Goal: Information Seeking & Learning: Learn about a topic

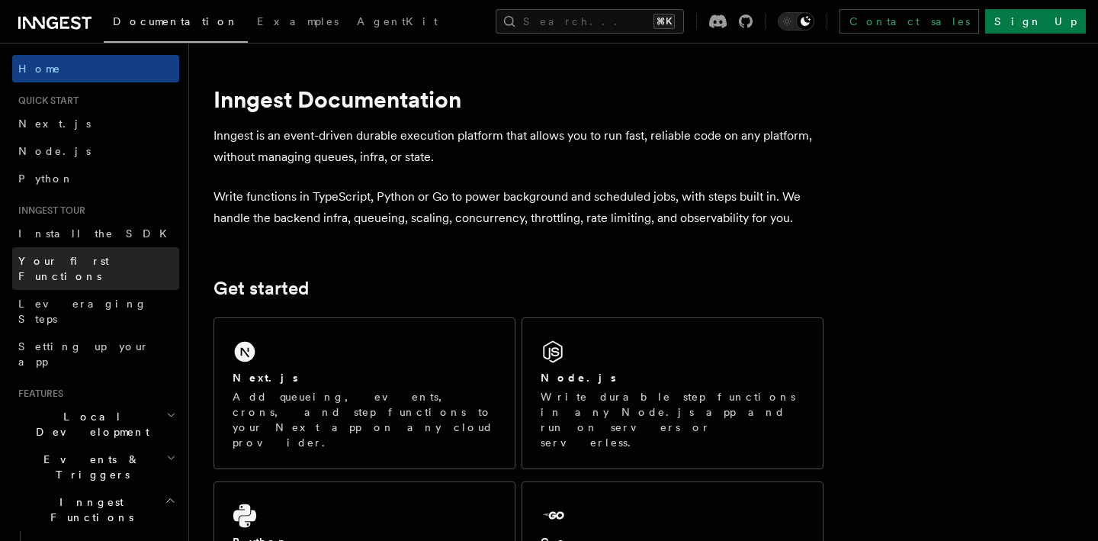
click at [66, 256] on span "Your first Functions" at bounding box center [63, 268] width 91 height 27
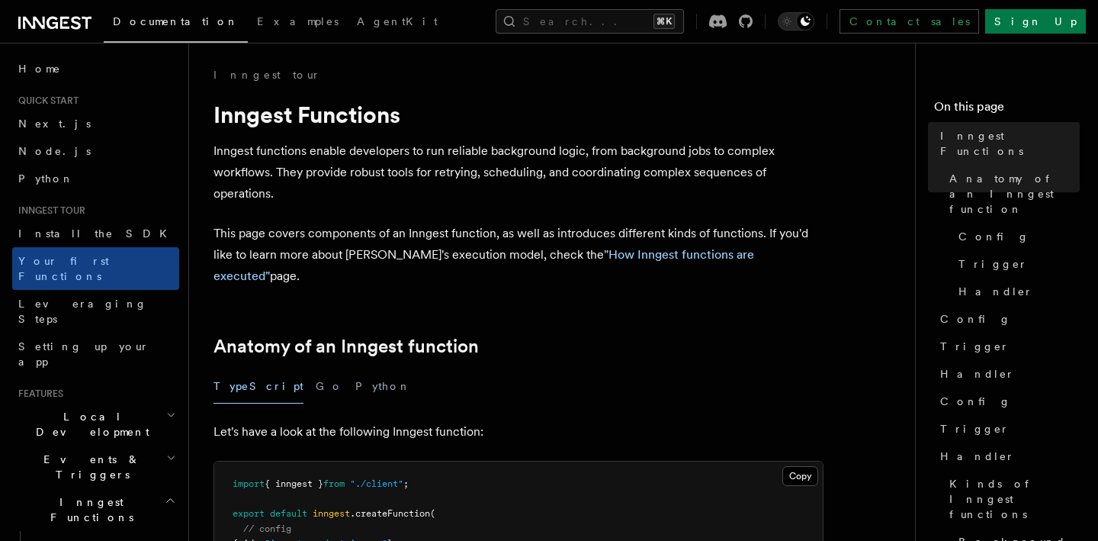
scroll to position [267, 0]
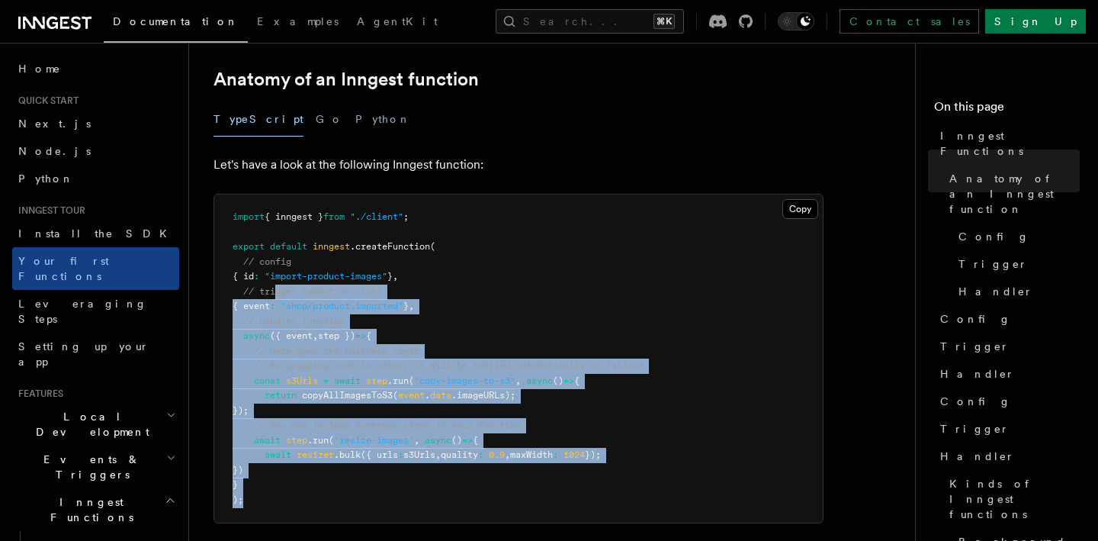
drag, startPoint x: 277, startPoint y: 475, endPoint x: 275, endPoint y: 272, distance: 202.9
click at [275, 272] on pre "import { inngest } from "./client" ; export default inngest .createFunction ( /…" at bounding box center [518, 358] width 609 height 328
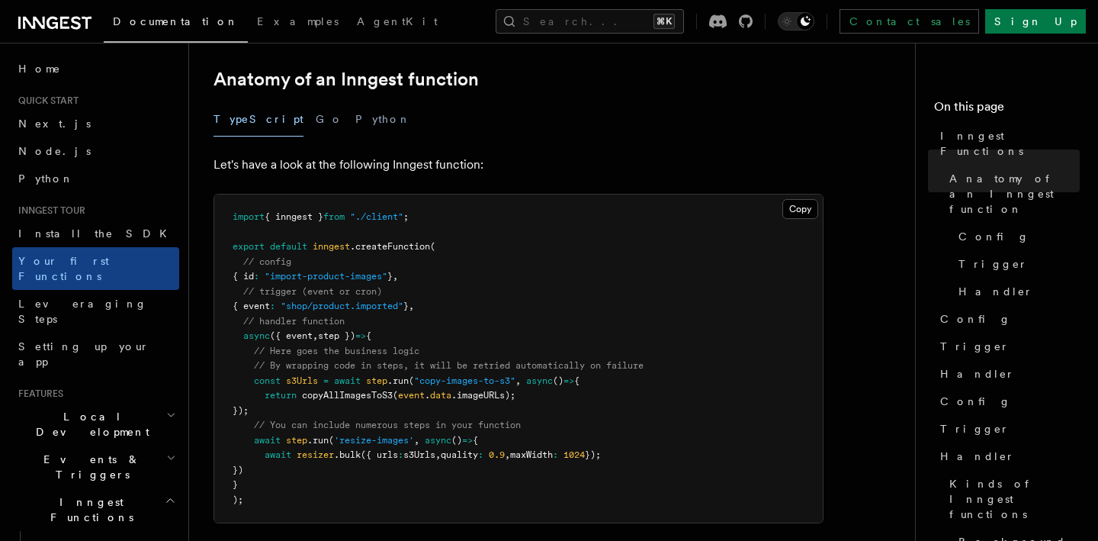
click at [355, 330] on span "step })" at bounding box center [336, 335] width 37 height 11
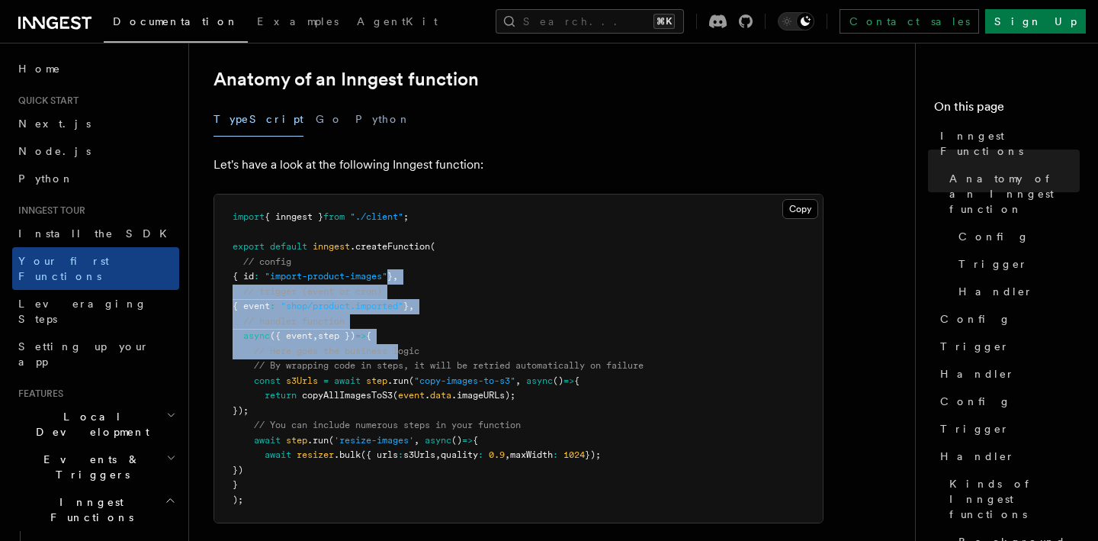
drag, startPoint x: 401, startPoint y: 329, endPoint x: 405, endPoint y: 244, distance: 85.5
click at [405, 244] on pre "import { inngest } from "./client" ; export default inngest .createFunction ( /…" at bounding box center [518, 358] width 609 height 328
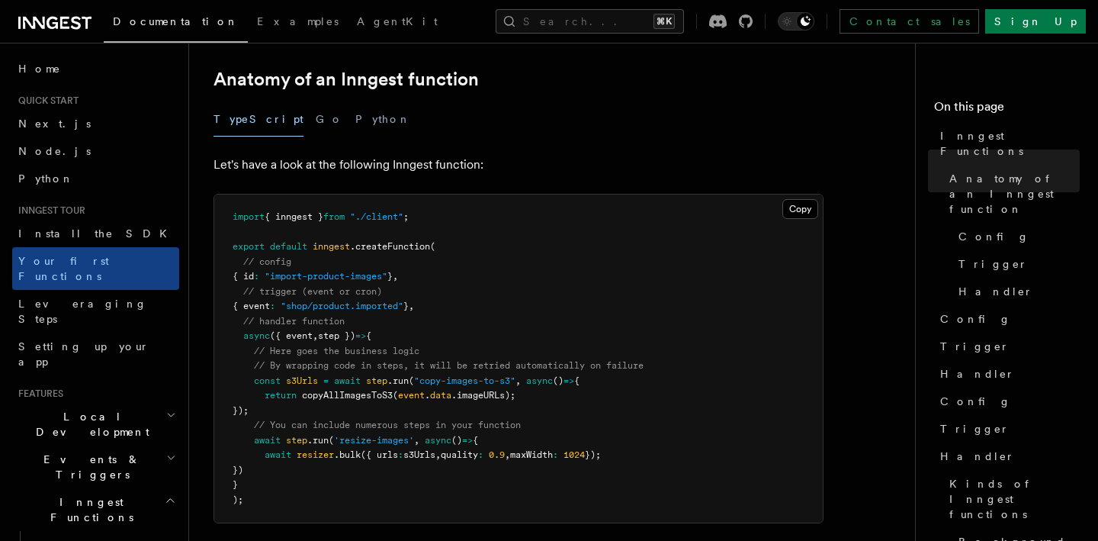
click at [427, 360] on span "// By wrapping code in steps, it will be retried automatically on failure" at bounding box center [449, 365] width 390 height 11
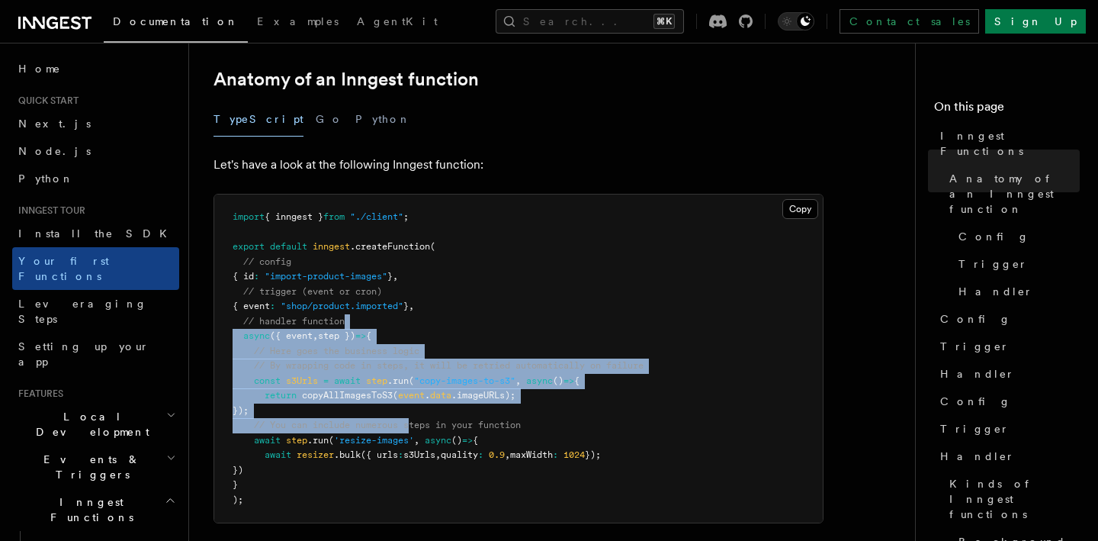
drag, startPoint x: 413, startPoint y: 404, endPoint x: 406, endPoint y: 283, distance: 121.5
click at [406, 292] on pre "import { inngest } from "./client" ; export default inngest .createFunction ( /…" at bounding box center [518, 358] width 609 height 328
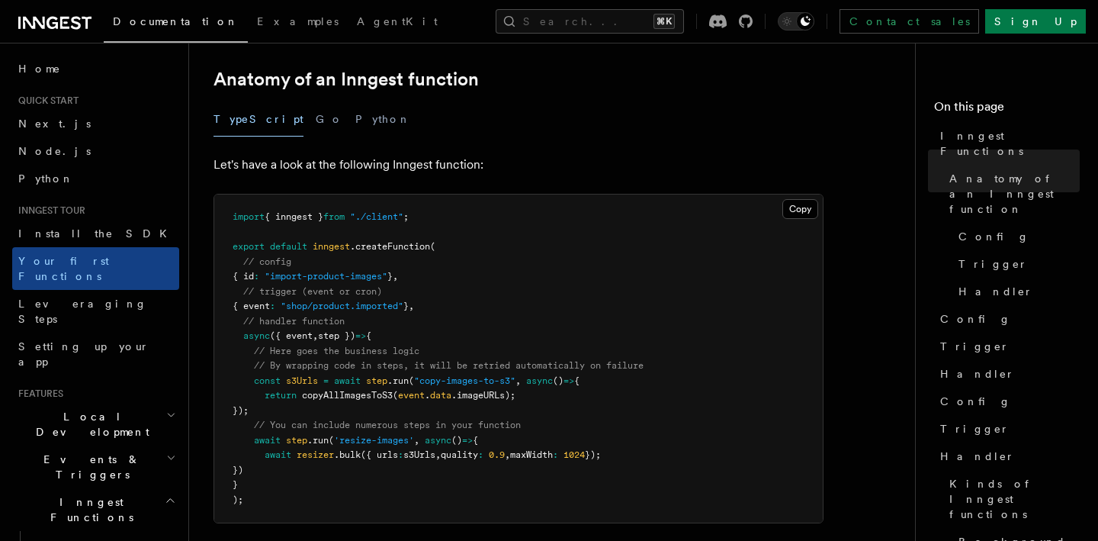
click at [403, 300] on span ""shop/product.imported"" at bounding box center [342, 305] width 123 height 11
